Goal: Task Accomplishment & Management: Complete application form

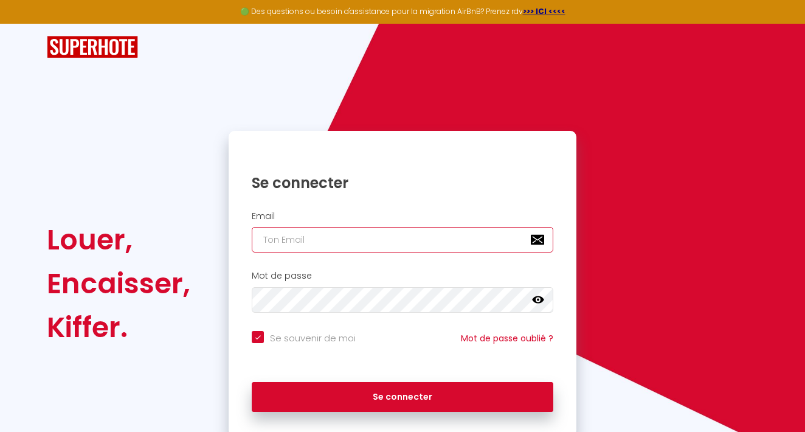
type input "[EMAIL_ADDRESS][DOMAIN_NAME]"
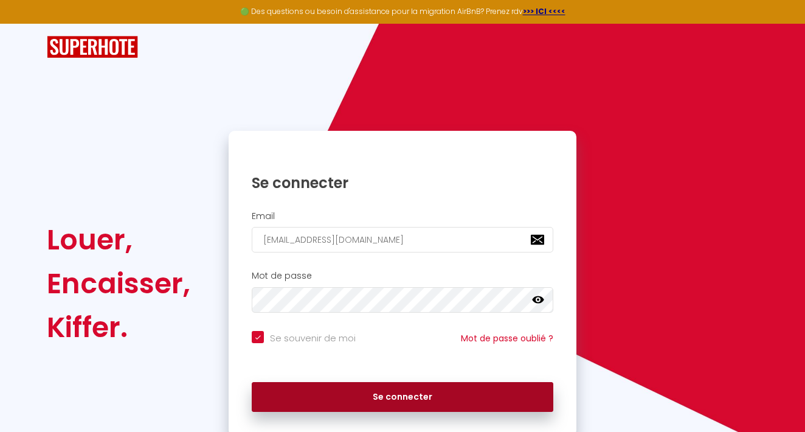
click at [356, 387] on button "Se connecter" at bounding box center [403, 397] width 302 height 30
checkbox input "true"
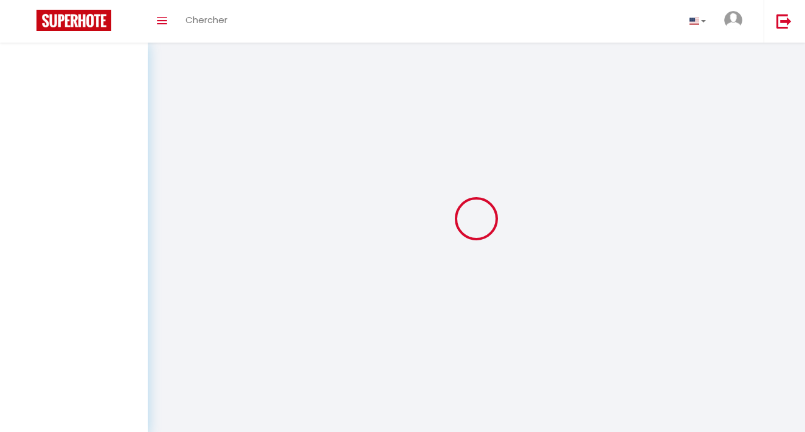
select select
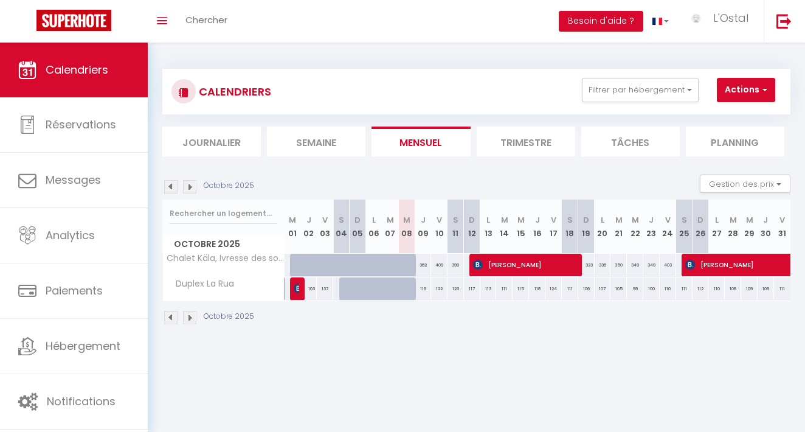
click at [505, 266] on span "[PERSON_NAME]" at bounding box center [525, 264] width 104 height 23
select select "OK"
select select "KO"
select select "1"
select select "0"
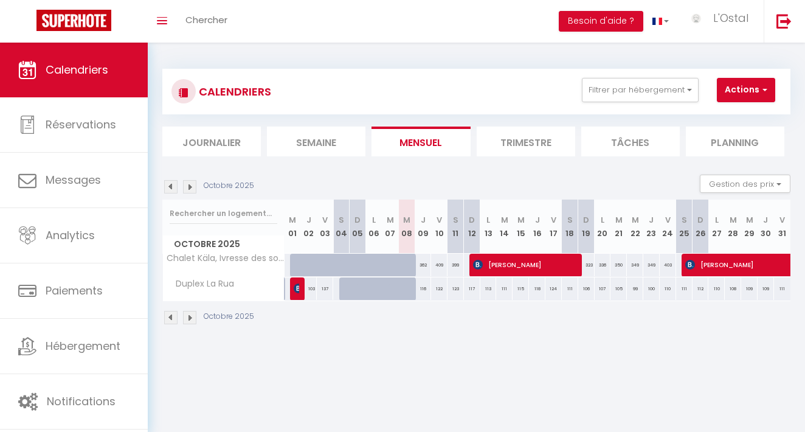
select select "1"
select select
select select "18124"
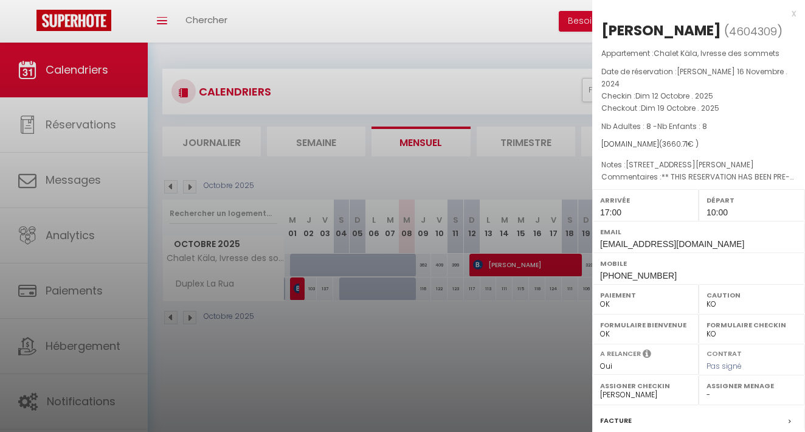
click at [501, 344] on div at bounding box center [402, 216] width 805 height 432
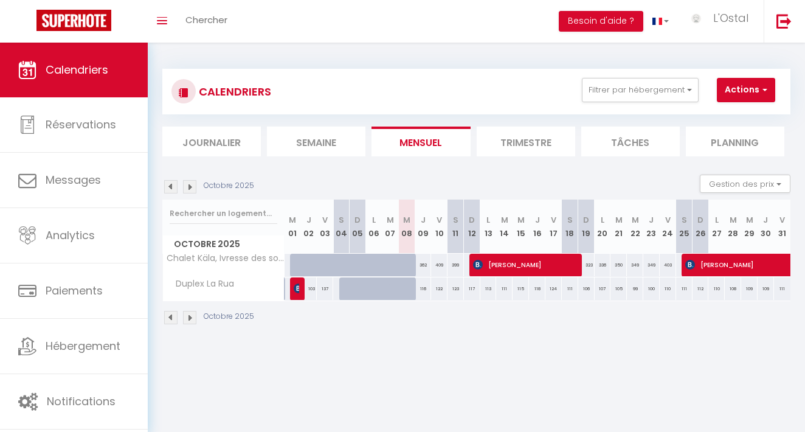
click at [731, 267] on span "[PERSON_NAME]" at bounding box center [783, 264] width 196 height 23
select select "18124"
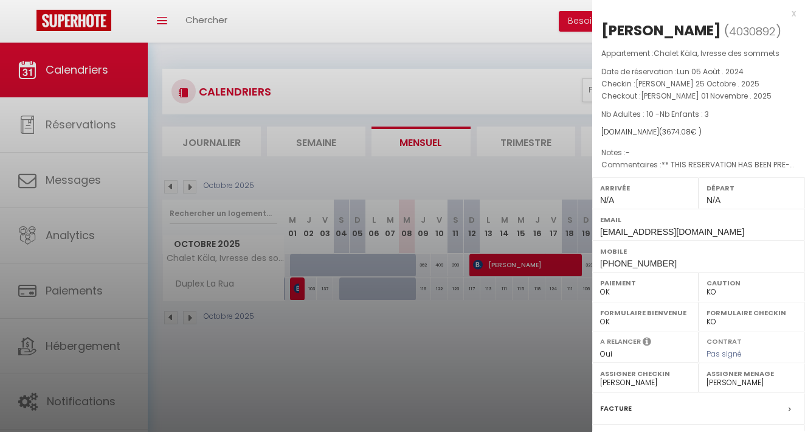
click at [548, 264] on div at bounding box center [402, 216] width 805 height 432
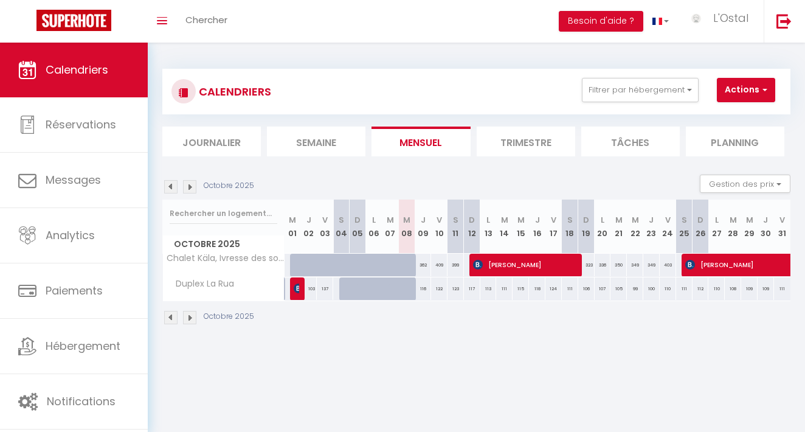
click at [548, 264] on span "[PERSON_NAME]" at bounding box center [525, 264] width 104 height 23
select select "1"
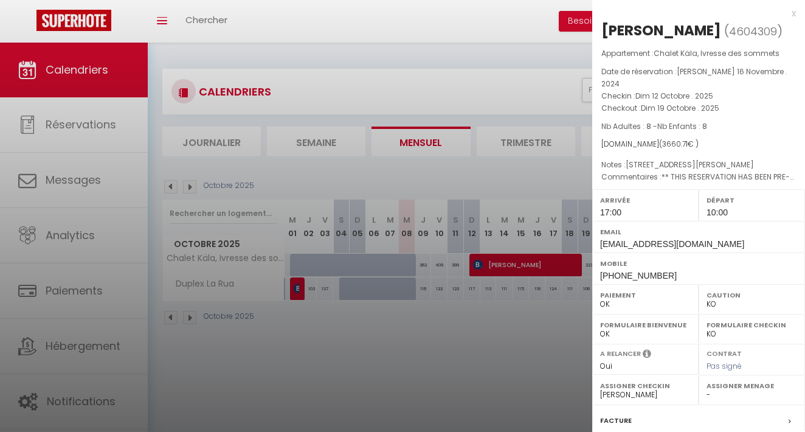
click at [550, 308] on div at bounding box center [402, 216] width 805 height 432
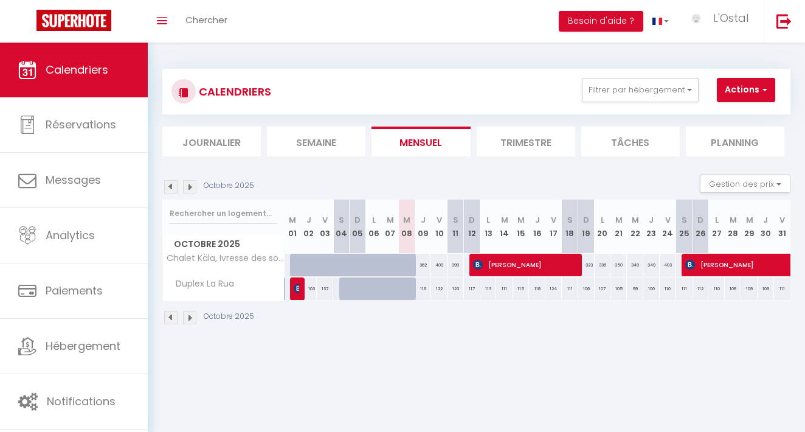
click at [741, 261] on span "[PERSON_NAME]" at bounding box center [783, 264] width 196 height 23
select select "18124"
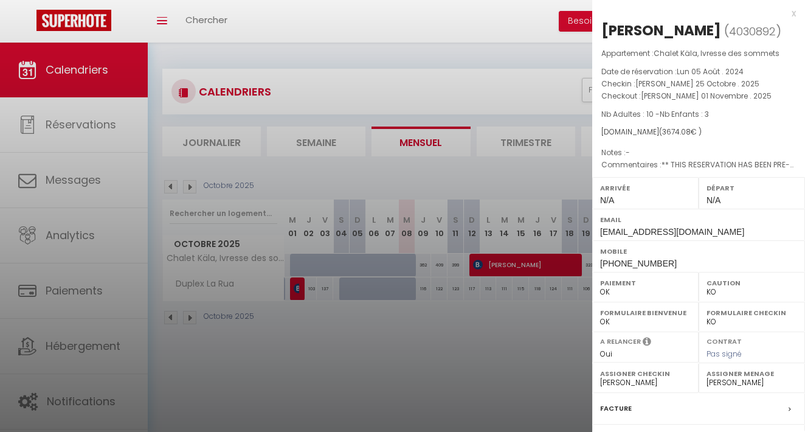
click at [526, 266] on div at bounding box center [402, 216] width 805 height 432
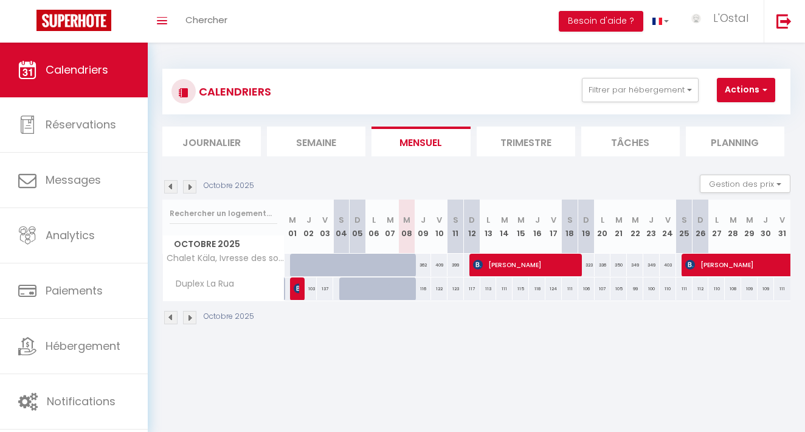
click at [526, 266] on span "[PERSON_NAME]" at bounding box center [525, 264] width 104 height 23
select select "1"
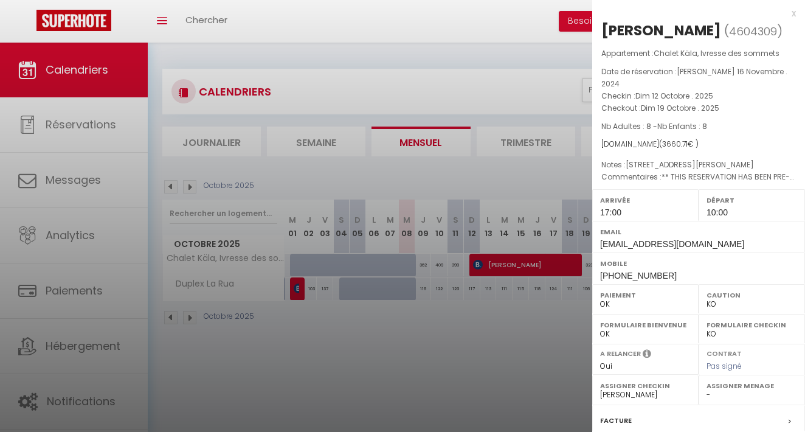
click at [577, 312] on div at bounding box center [402, 216] width 805 height 432
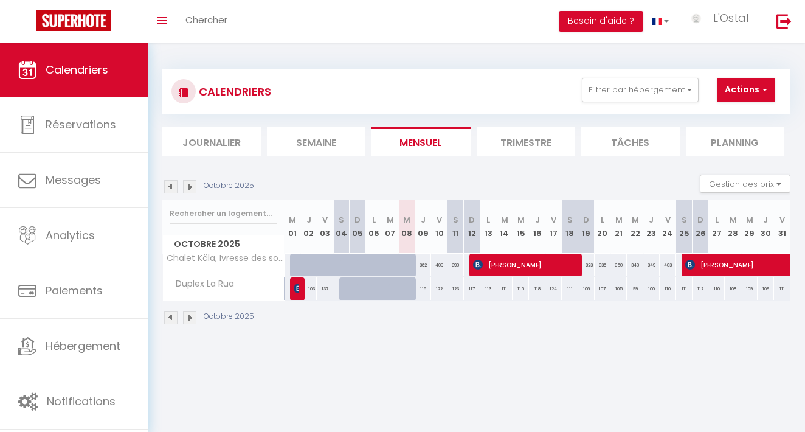
click at [748, 261] on span "[PERSON_NAME]" at bounding box center [783, 264] width 196 height 23
select select "18124"
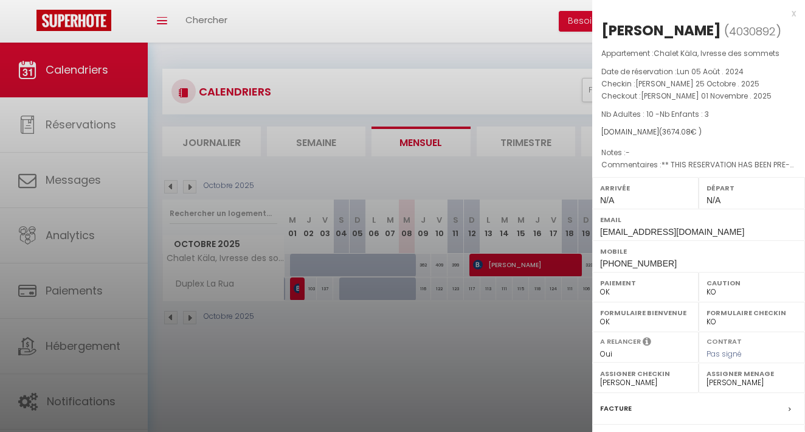
click at [502, 261] on div at bounding box center [402, 216] width 805 height 432
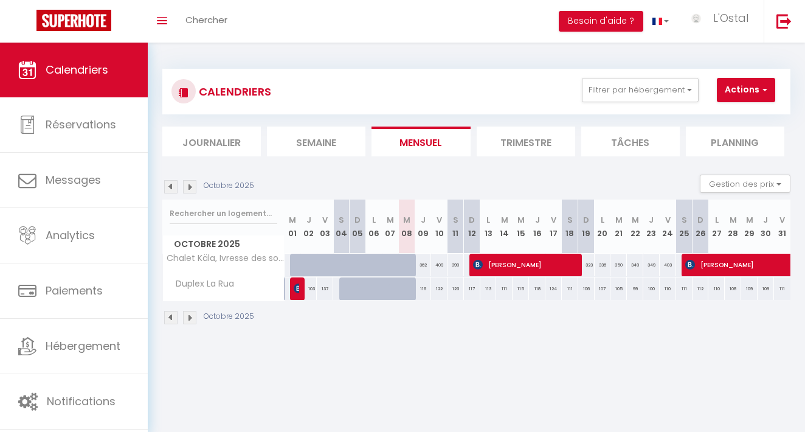
click at [502, 261] on span "[PERSON_NAME]" at bounding box center [525, 264] width 104 height 23
select select "1"
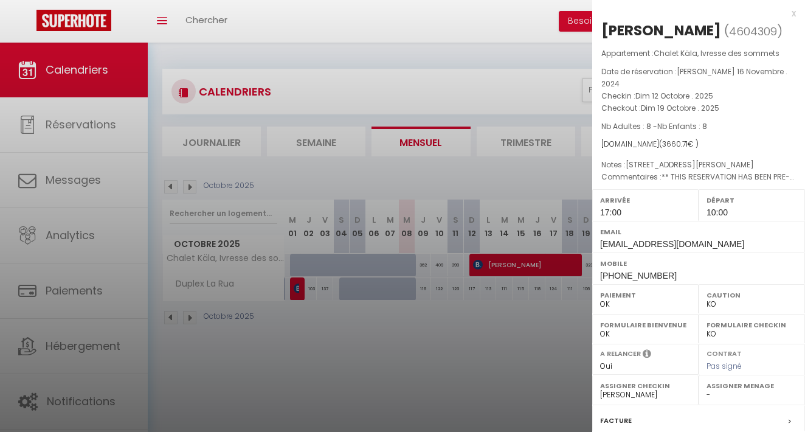
click at [519, 328] on div at bounding box center [402, 216] width 805 height 432
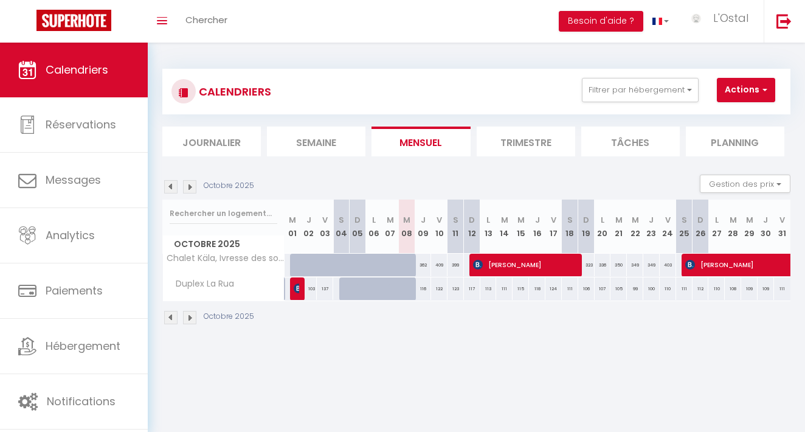
click at [742, 264] on span "[PERSON_NAME]" at bounding box center [783, 264] width 196 height 23
select select "18124"
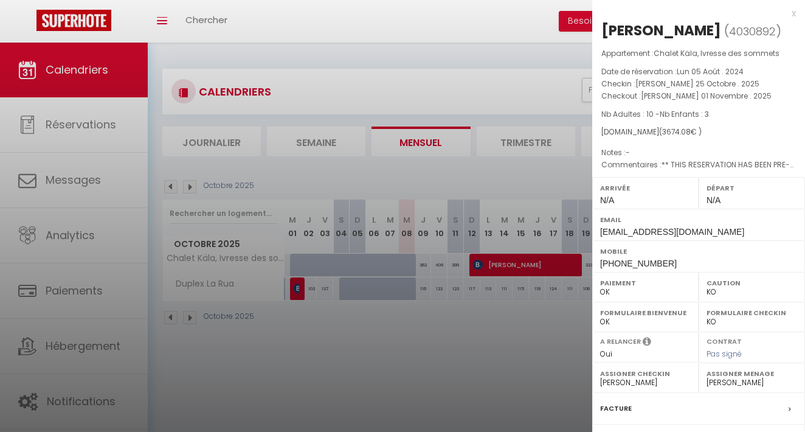
click at [550, 316] on div at bounding box center [402, 216] width 805 height 432
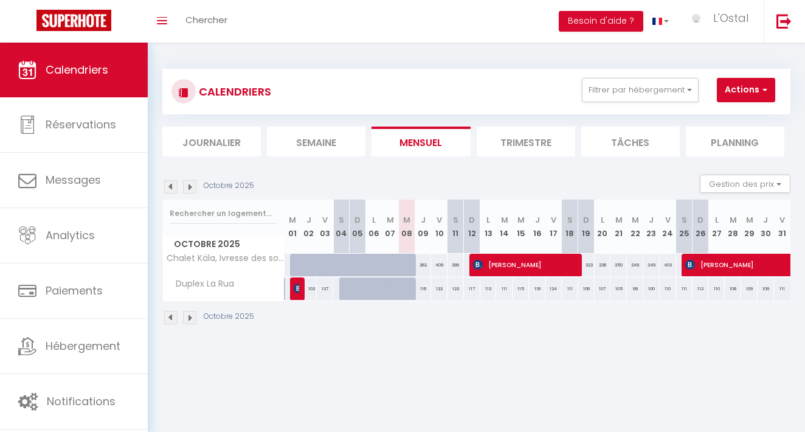
click at [716, 264] on span "[PERSON_NAME]" at bounding box center [783, 264] width 196 height 23
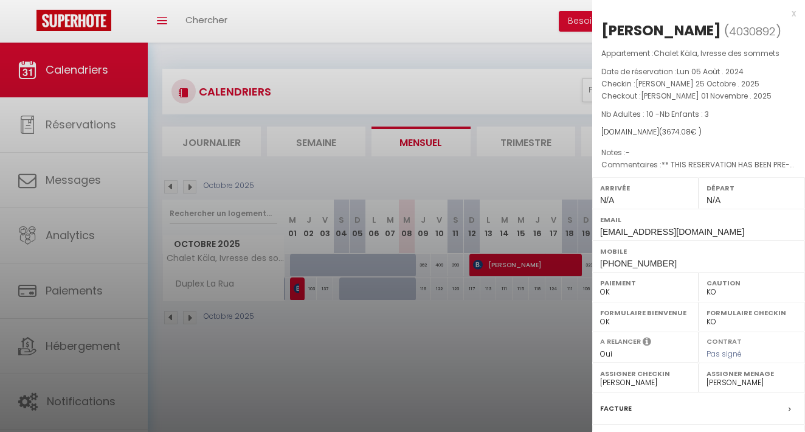
click at [529, 313] on div at bounding box center [402, 216] width 805 height 432
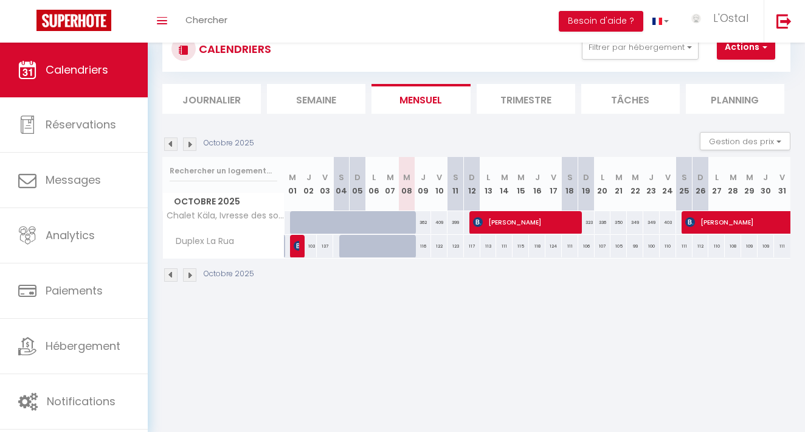
scroll to position [43, 0]
click at [736, 220] on span "[PERSON_NAME]" at bounding box center [783, 221] width 196 height 23
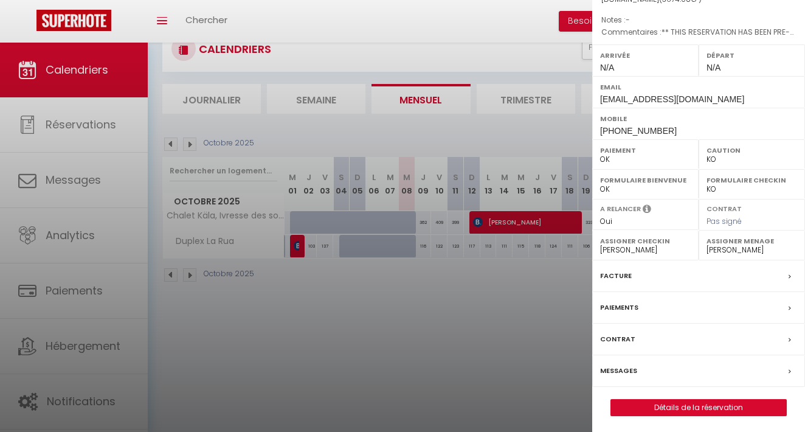
scroll to position [131, 0]
click at [755, 298] on div "Paiements" at bounding box center [698, 309] width 213 height 32
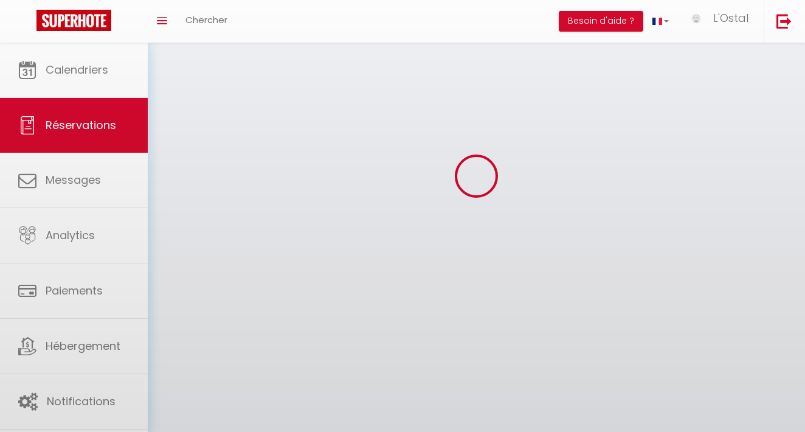
select select
select select "54"
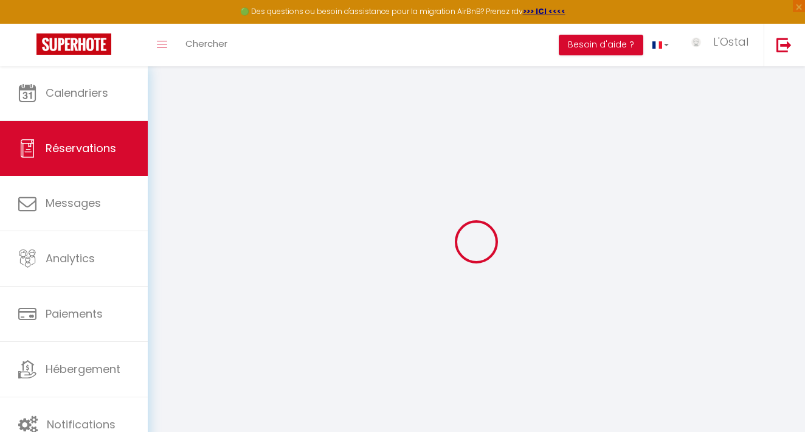
select select
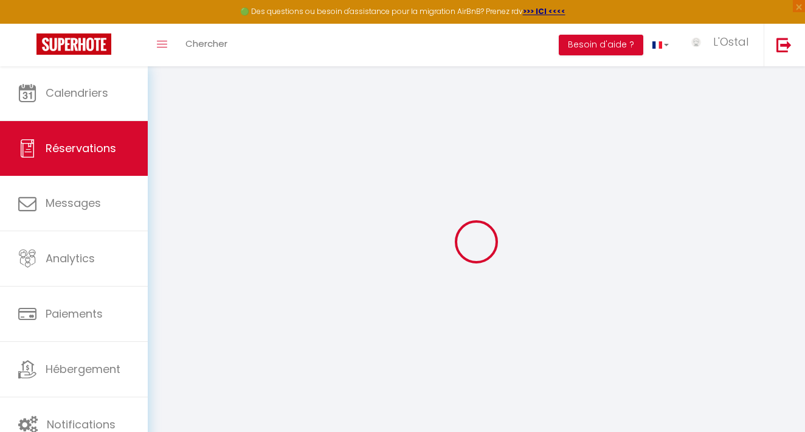
select select
checkbox input "false"
select select
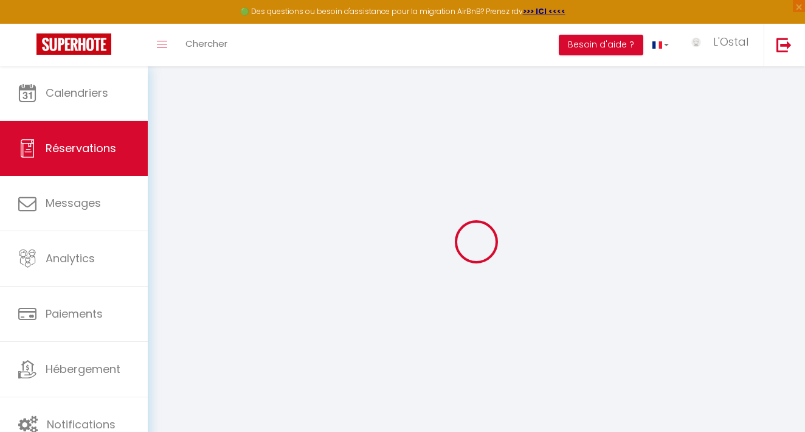
select select
checkbox input "false"
select select
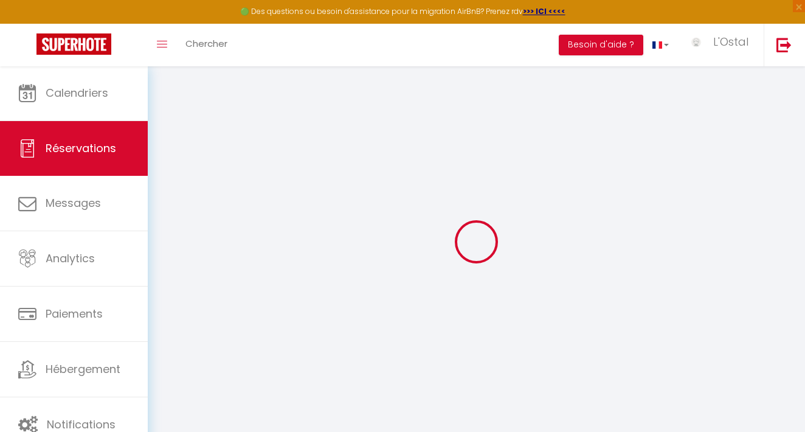
type input "[PERSON_NAME]"
type input "gilquin"
type input "[EMAIL_ADDRESS][DOMAIN_NAME]"
type input "[PHONE_NUMBER]"
type input "[STREET_ADDRESS] [PERSON_NAME]"
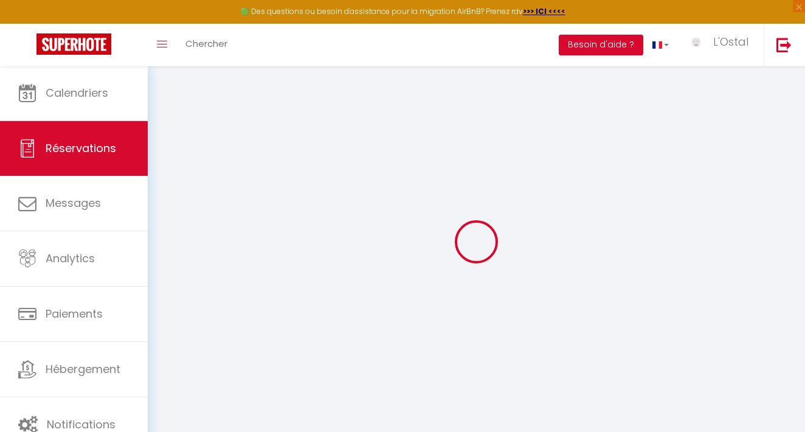
type input "[GEOGRAPHIC_DATA]"
select select "FR"
type input "773.47"
type input "40.41"
select select "27541"
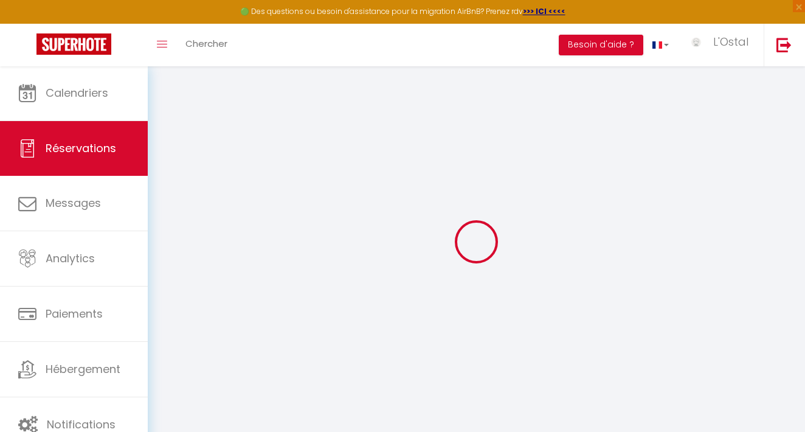
select select "1"
select select
type input "10"
type input "3"
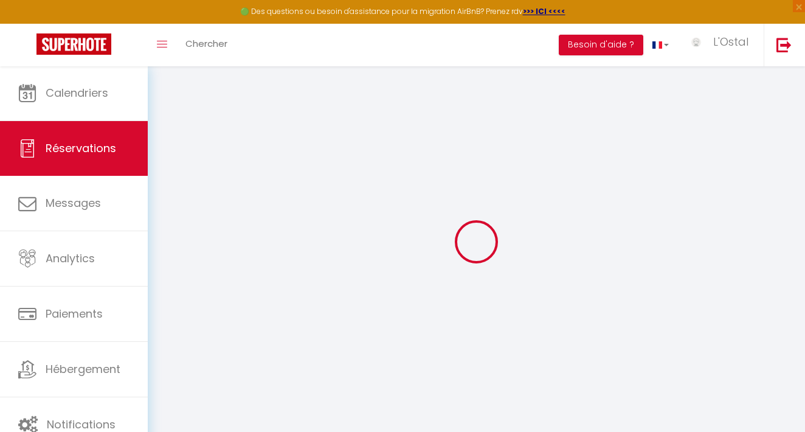
select select "12"
select select
type input "3165.79"
checkbox input "false"
type input "0"
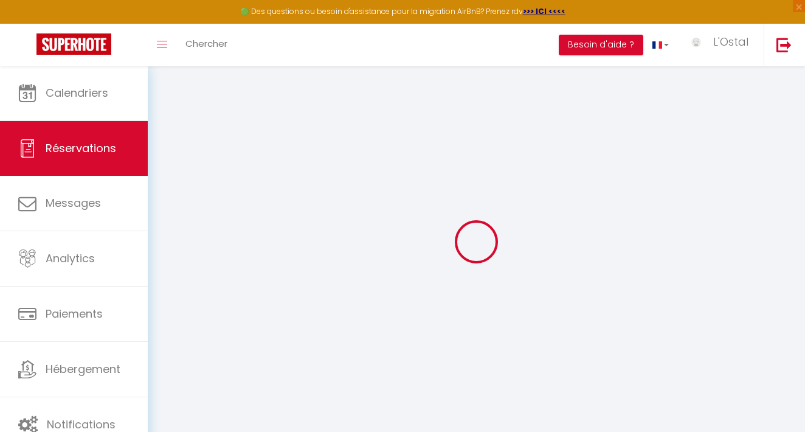
select select "2"
type input "350"
type input "0"
select select
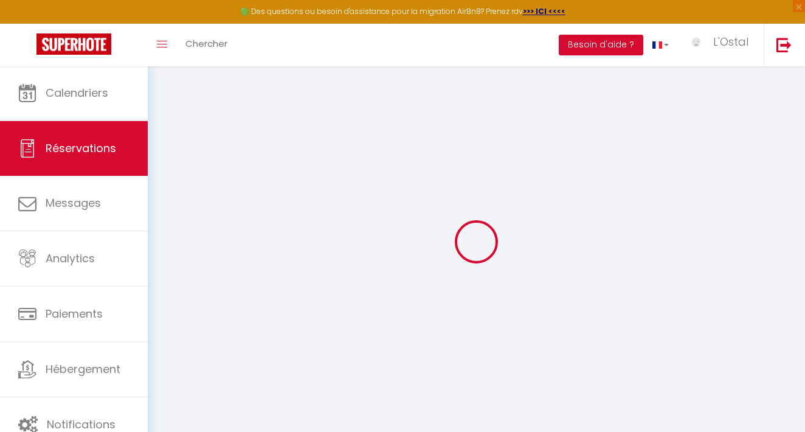
select select
select select "14"
checkbox input "false"
select select
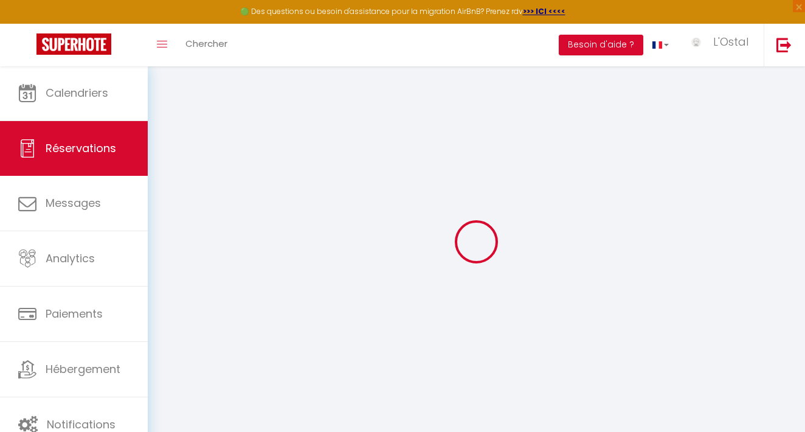
checkbox input "false"
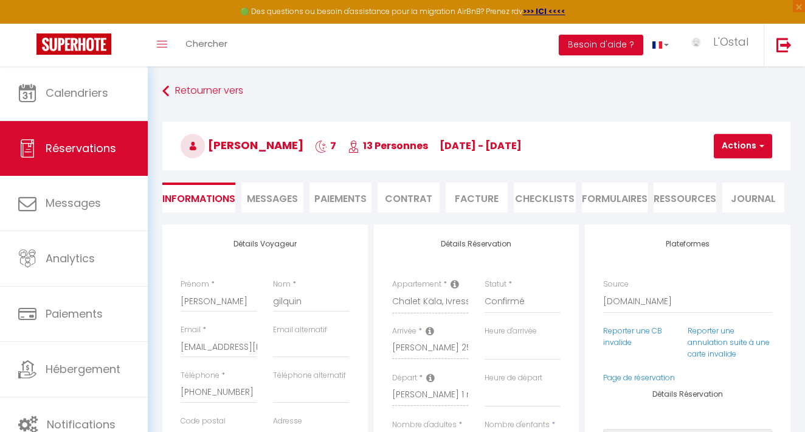
select select
checkbox input "false"
type textarea "** THIS RESERVATION HAS BEEN PRE-PAID ** BOOKING NOTE : Payment charge is EUR 4…"
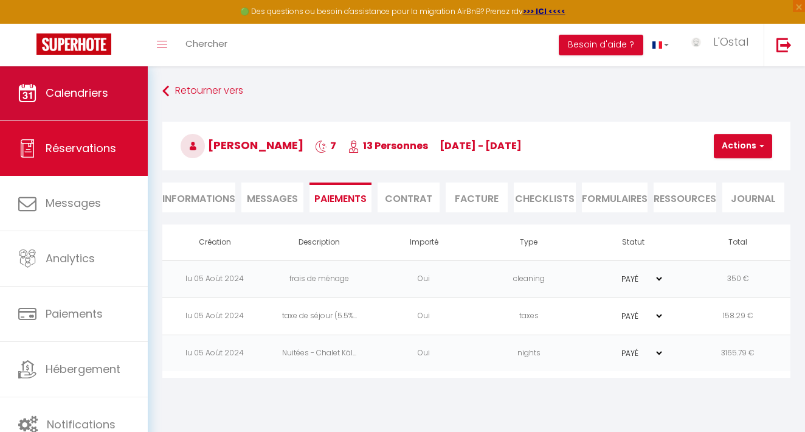
click at [121, 102] on link "Calendriers" at bounding box center [74, 93] width 148 height 55
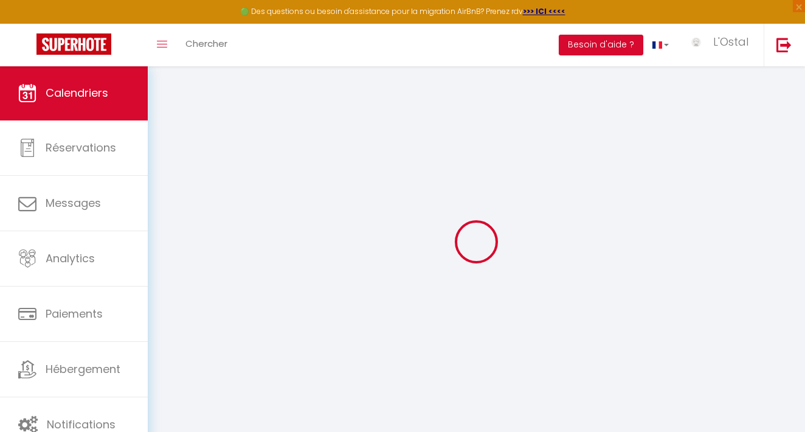
select select
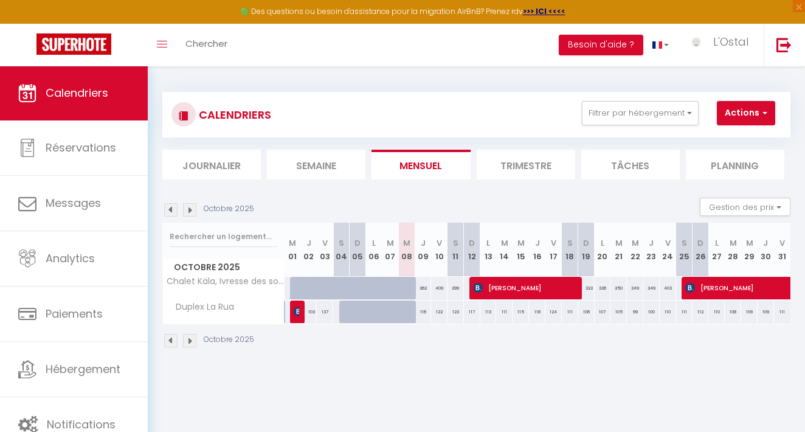
click at [533, 288] on span "[PERSON_NAME]" at bounding box center [525, 287] width 104 height 23
select select "OK"
select select "KO"
select select "1"
select select "0"
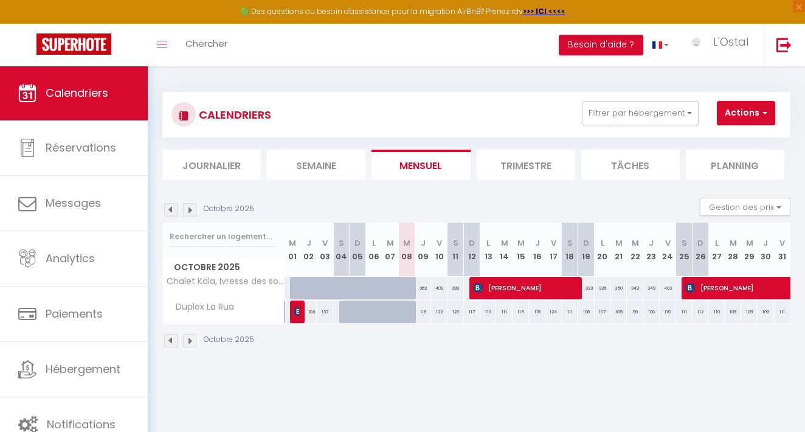
select select "1"
select select
select select "18124"
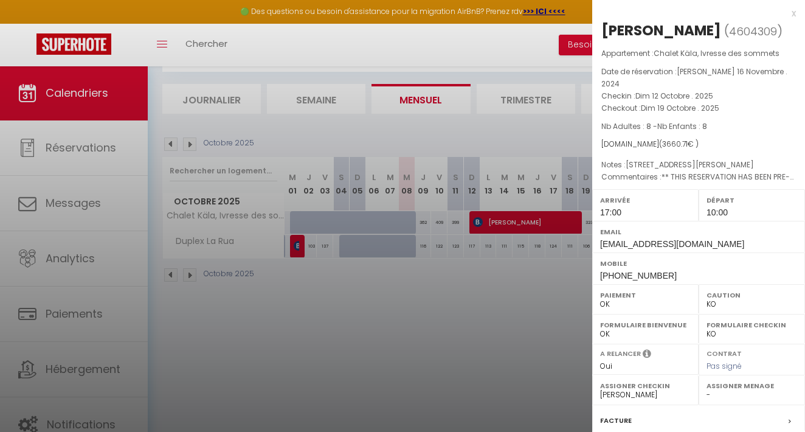
click at [794, 15] on div "x" at bounding box center [694, 13] width 204 height 15
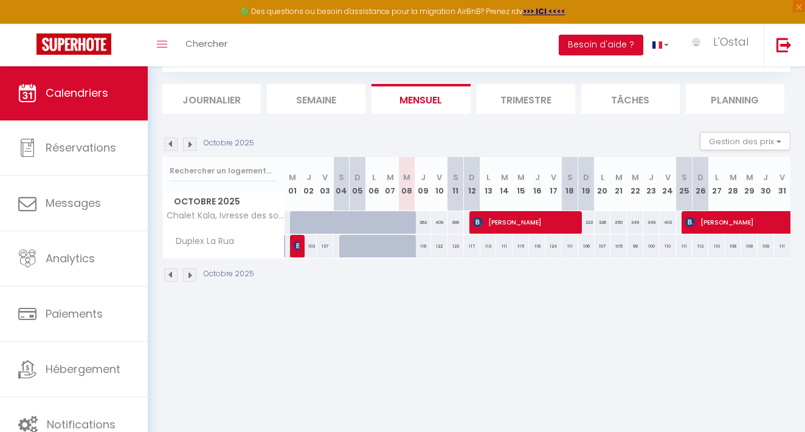
scroll to position [66, 0]
click at [190, 273] on img at bounding box center [189, 274] width 13 height 13
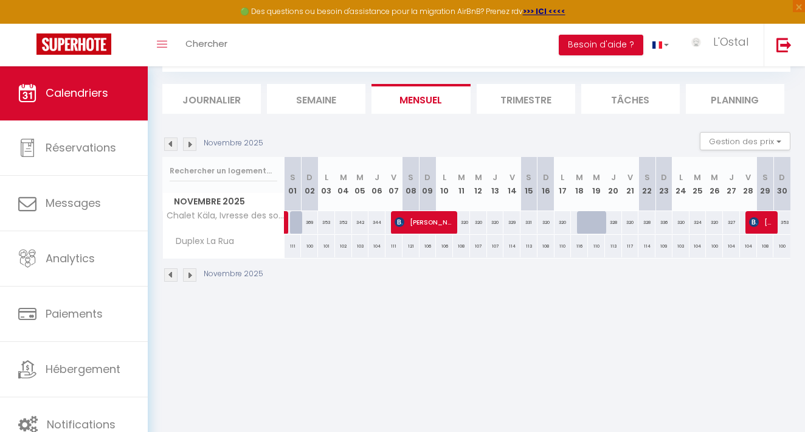
click at [173, 273] on img at bounding box center [170, 274] width 13 height 13
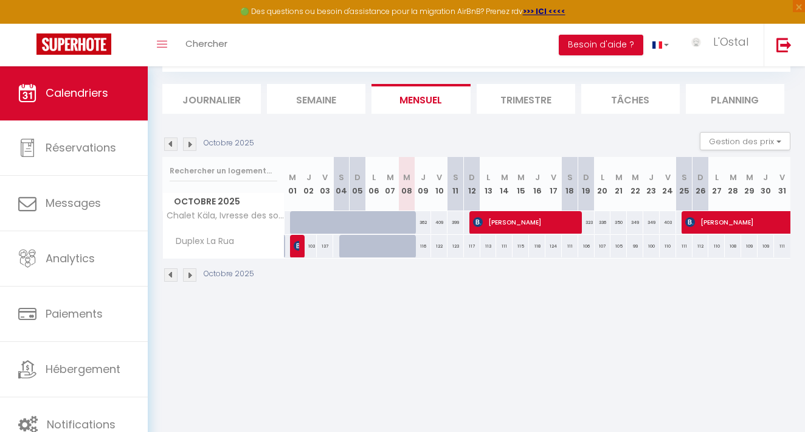
click at [185, 274] on img at bounding box center [189, 274] width 13 height 13
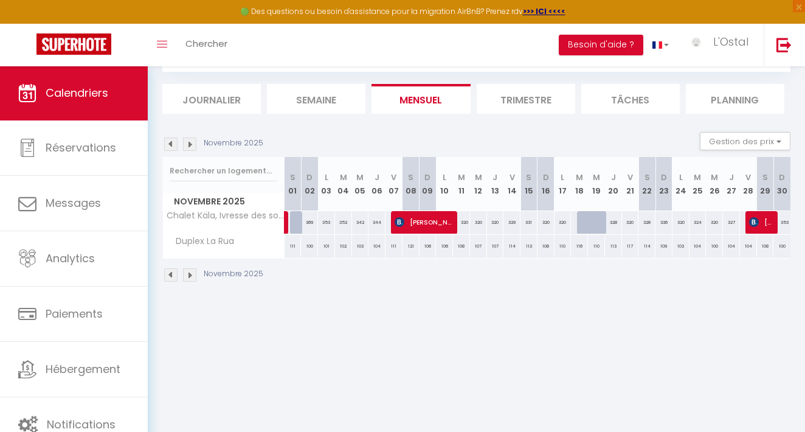
click at [171, 278] on img at bounding box center [170, 274] width 13 height 13
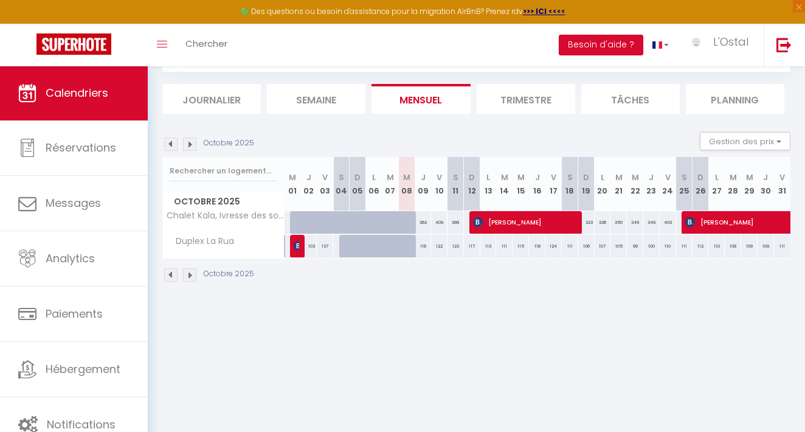
click at [191, 277] on img at bounding box center [189, 274] width 13 height 13
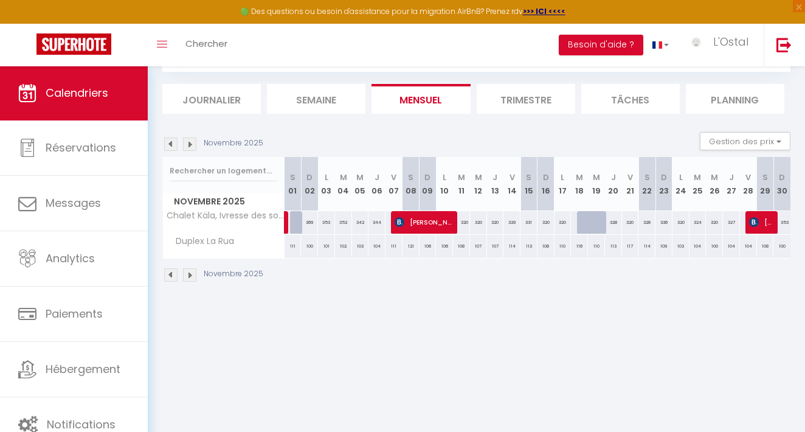
click at [191, 277] on img at bounding box center [189, 274] width 13 height 13
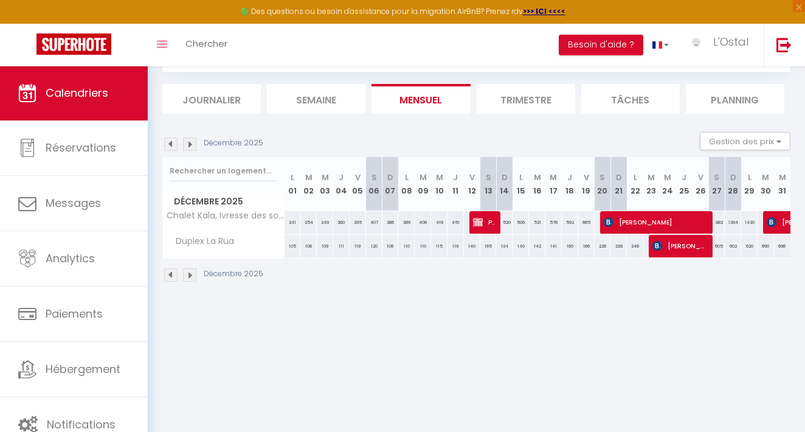
click at [191, 277] on img at bounding box center [189, 274] width 13 height 13
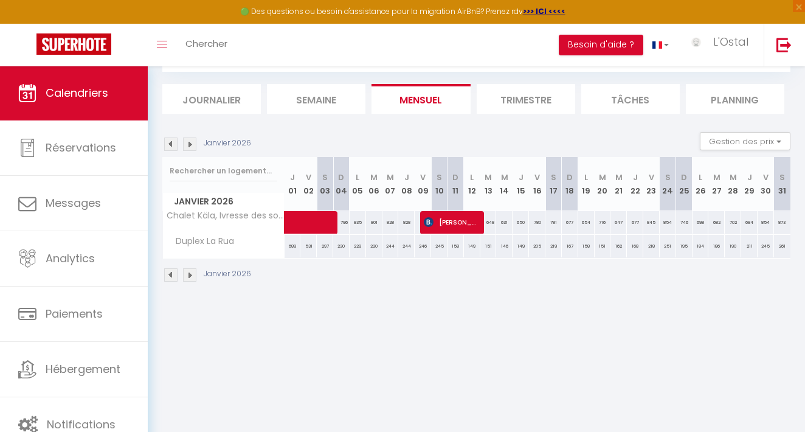
click at [191, 277] on img at bounding box center [189, 274] width 13 height 13
